Goal: Task Accomplishment & Management: Use online tool/utility

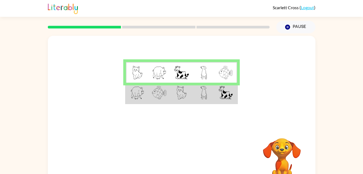
click at [200, 94] on td at bounding box center [204, 92] width 22 height 21
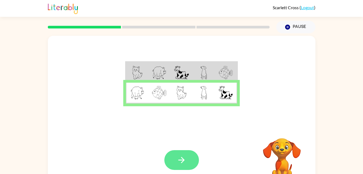
click at [182, 155] on icon "button" at bounding box center [181, 159] width 9 height 9
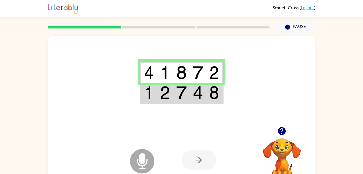
click at [213, 91] on img at bounding box center [214, 93] width 10 height 14
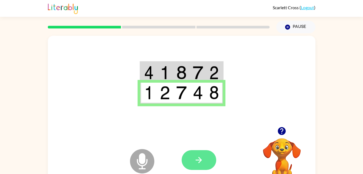
click at [204, 161] on button "button" at bounding box center [199, 160] width 35 height 20
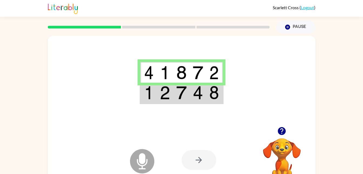
click at [200, 86] on img at bounding box center [198, 93] width 10 height 14
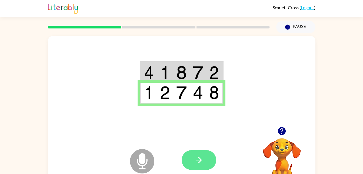
click at [203, 158] on icon "button" at bounding box center [198, 159] width 9 height 9
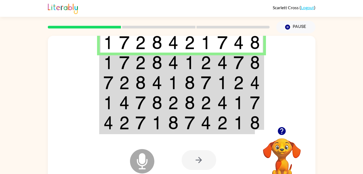
click at [250, 62] on img at bounding box center [255, 63] width 10 height 14
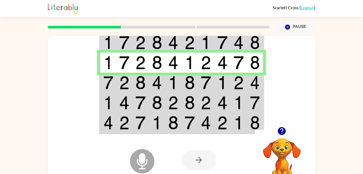
click at [249, 85] on td at bounding box center [255, 82] width 16 height 20
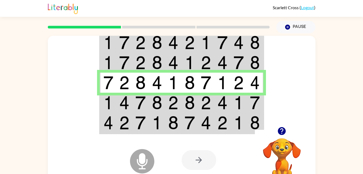
click at [248, 102] on td at bounding box center [255, 102] width 16 height 20
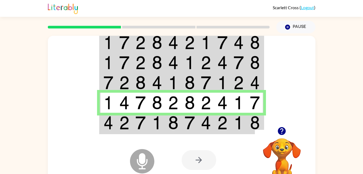
click at [244, 122] on td at bounding box center [239, 122] width 16 height 21
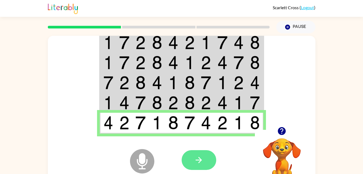
click at [201, 156] on icon "button" at bounding box center [198, 159] width 9 height 9
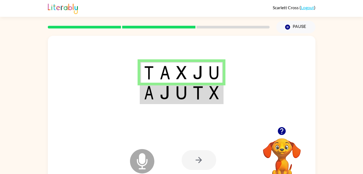
click at [190, 95] on td at bounding box center [198, 92] width 16 height 21
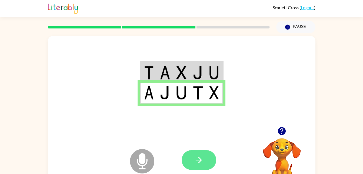
click at [194, 163] on button "button" at bounding box center [199, 160] width 35 height 20
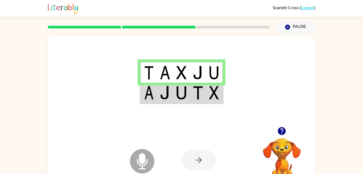
click at [215, 94] on img at bounding box center [214, 93] width 10 height 14
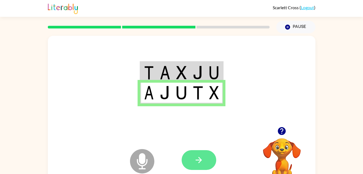
click at [194, 164] on button "button" at bounding box center [199, 160] width 35 height 20
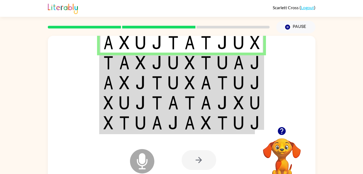
click at [242, 62] on img at bounding box center [239, 63] width 10 height 14
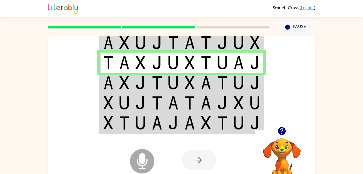
click at [239, 79] on img at bounding box center [239, 83] width 10 height 14
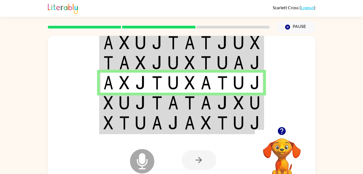
click at [247, 100] on td at bounding box center [255, 102] width 16 height 20
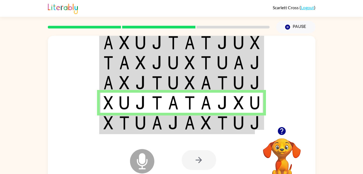
click at [240, 129] on img at bounding box center [239, 123] width 10 height 14
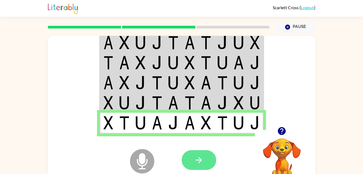
click at [199, 160] on icon "button" at bounding box center [198, 159] width 9 height 9
